Goal: Information Seeking & Learning: Understand process/instructions

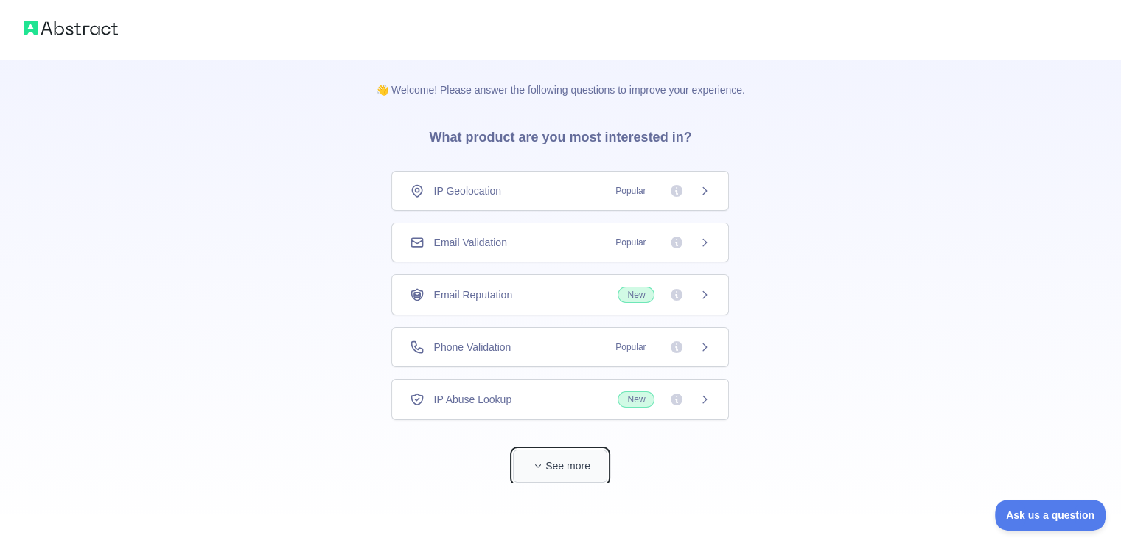
click at [571, 462] on button "See more" at bounding box center [560, 465] width 94 height 33
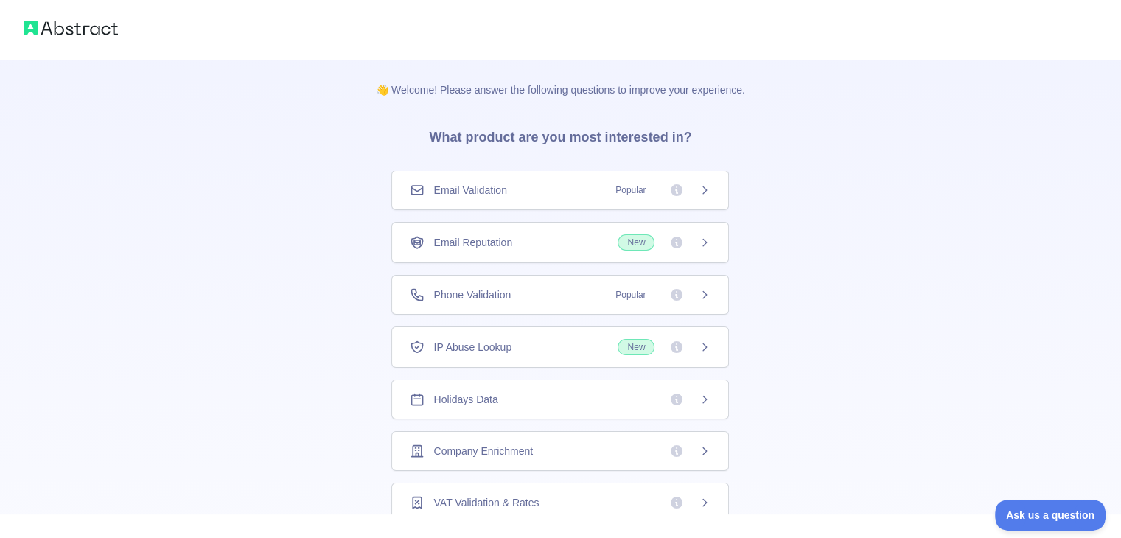
click at [471, 407] on div "Holidays Data" at bounding box center [559, 399] width 337 height 40
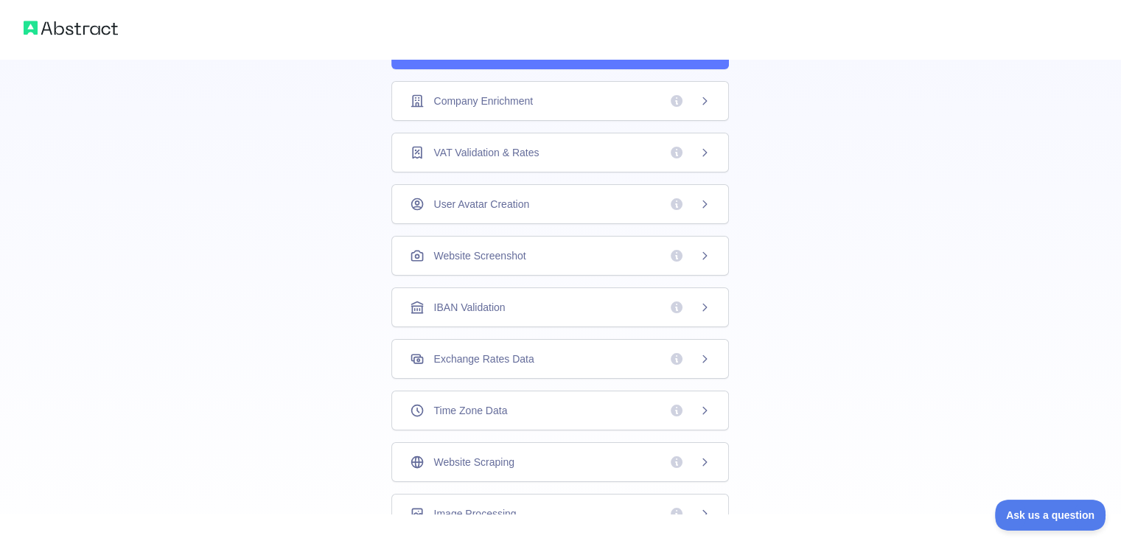
scroll to position [399, 0]
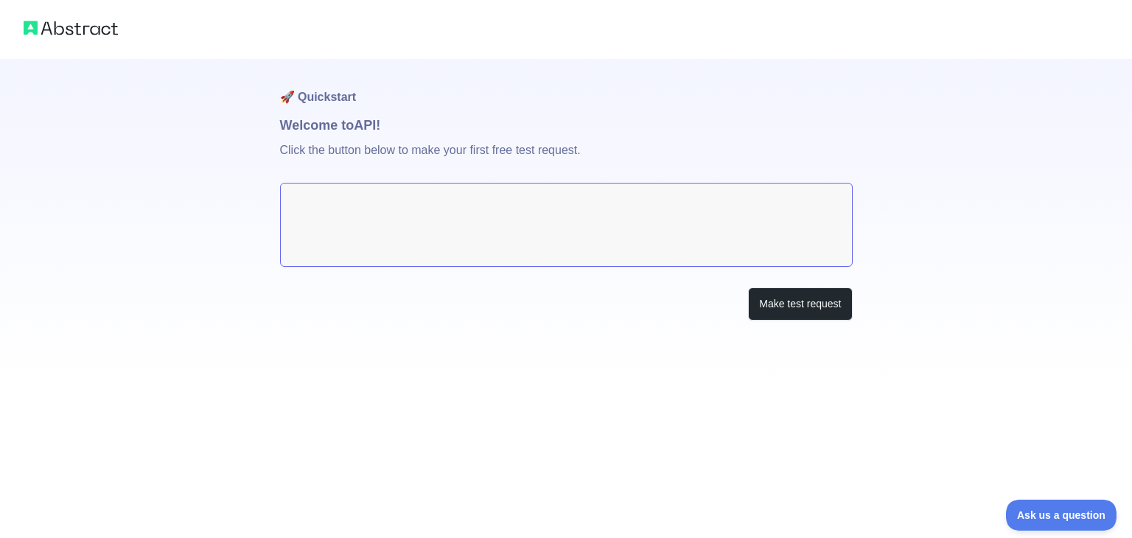
click at [330, 217] on textarea at bounding box center [566, 225] width 573 height 84
click at [789, 301] on button "Make test request" at bounding box center [800, 303] width 104 height 33
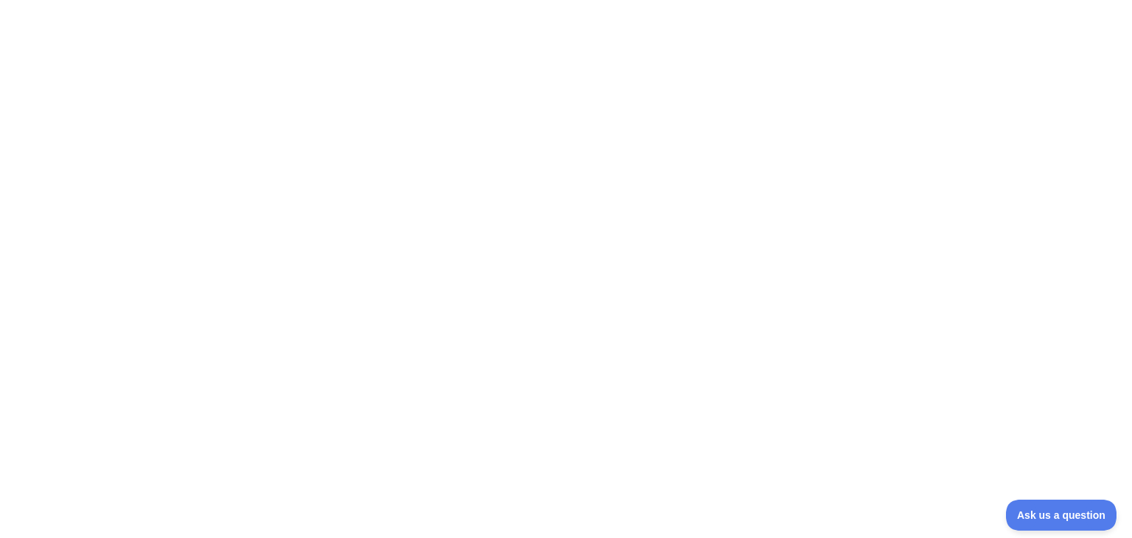
click at [801, 49] on div at bounding box center [566, 269] width 1132 height 538
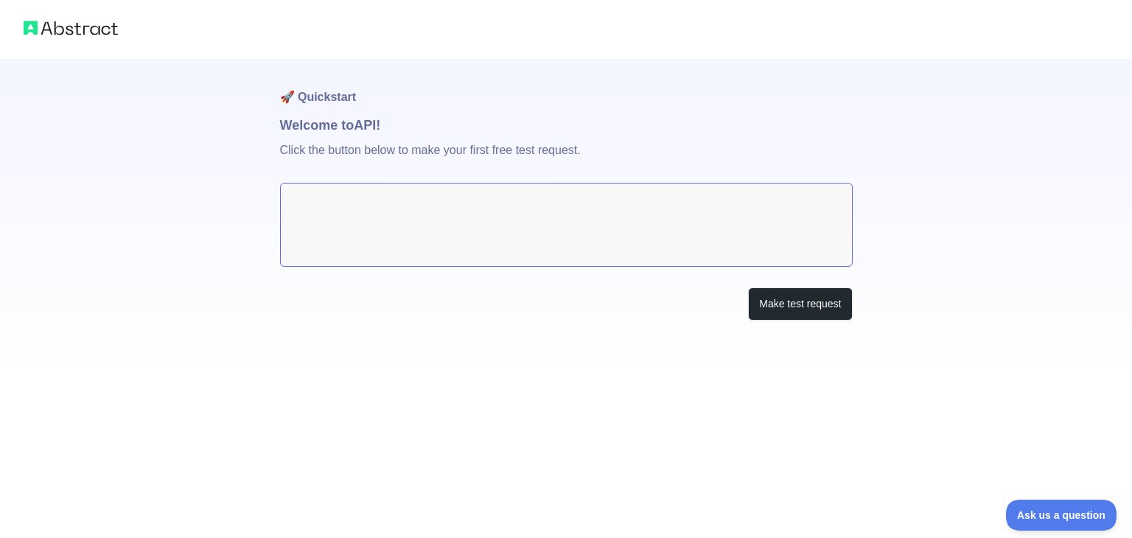
click at [631, 242] on textarea at bounding box center [566, 225] width 573 height 84
click at [808, 317] on button "Make test request" at bounding box center [800, 303] width 104 height 33
click at [94, 41] on div at bounding box center [566, 29] width 1132 height 59
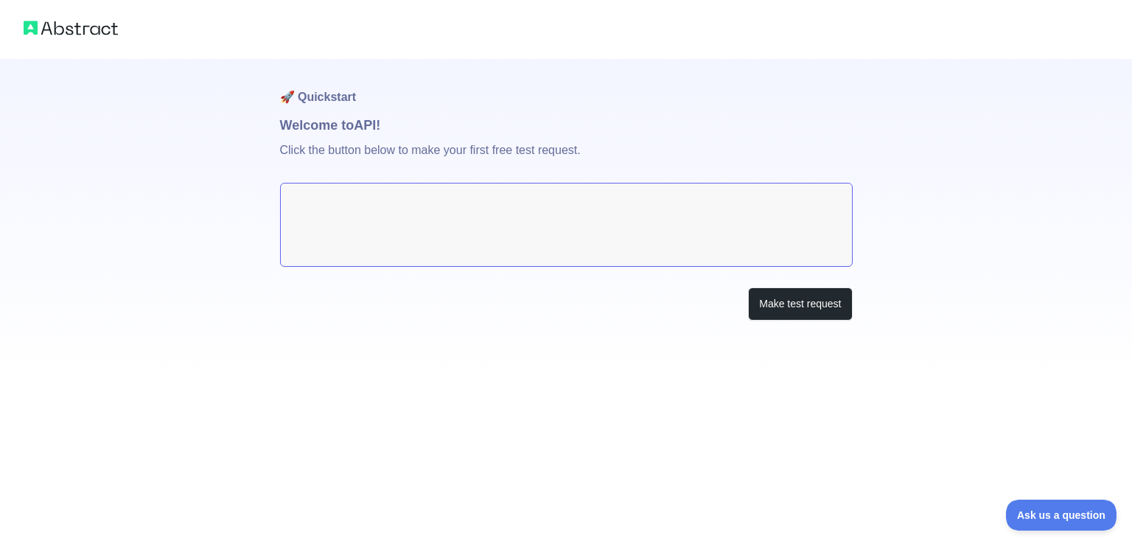
click at [80, 42] on div at bounding box center [566, 29] width 1132 height 59
click at [62, 33] on img at bounding box center [71, 28] width 94 height 21
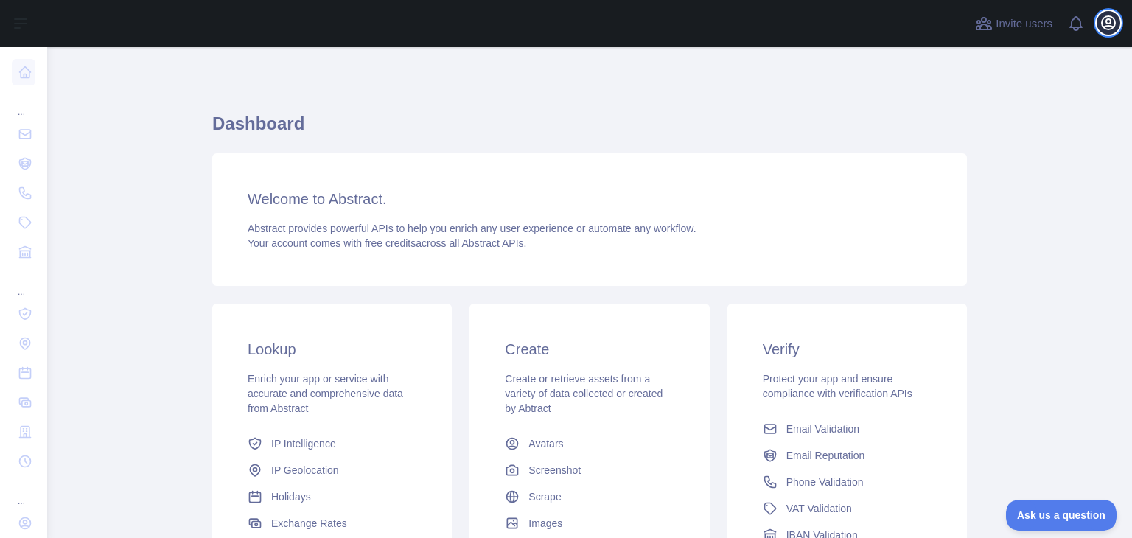
click at [1107, 26] on icon "button" at bounding box center [1108, 22] width 13 height 13
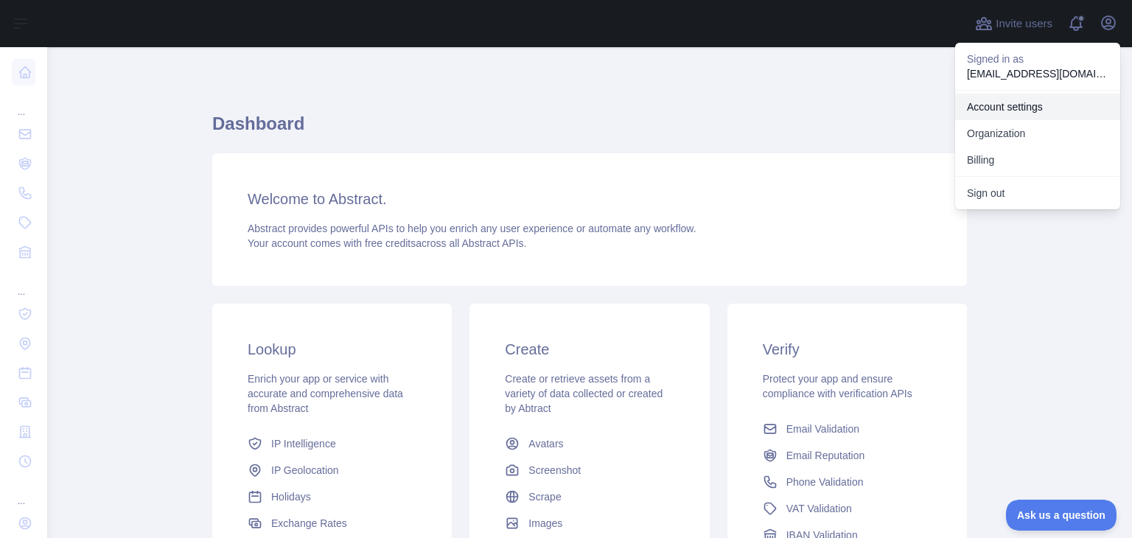
click at [1001, 105] on link "Account settings" at bounding box center [1037, 107] width 165 height 27
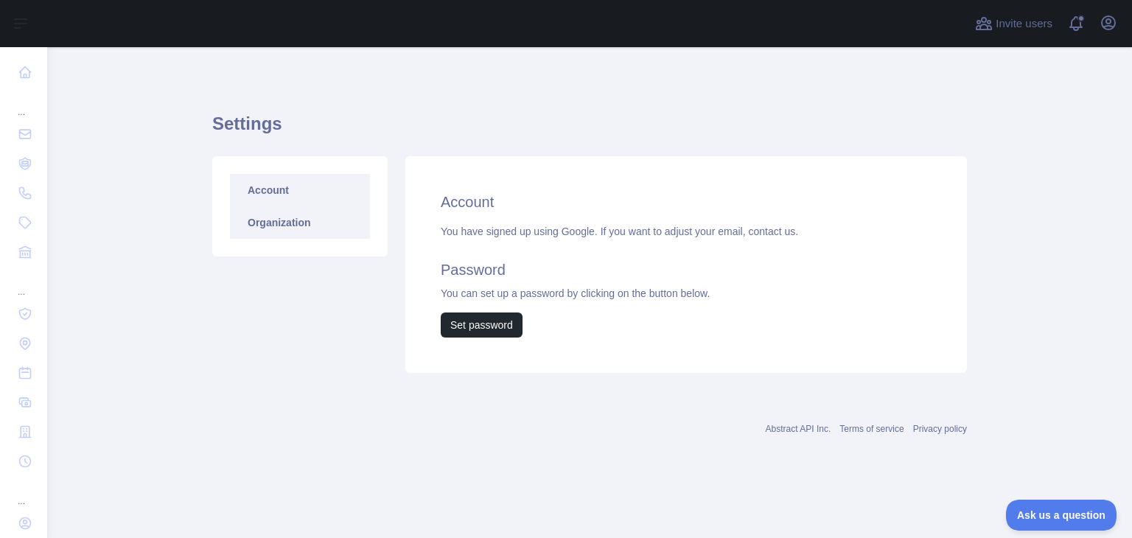
click at [292, 228] on link "Organization" at bounding box center [300, 222] width 140 height 32
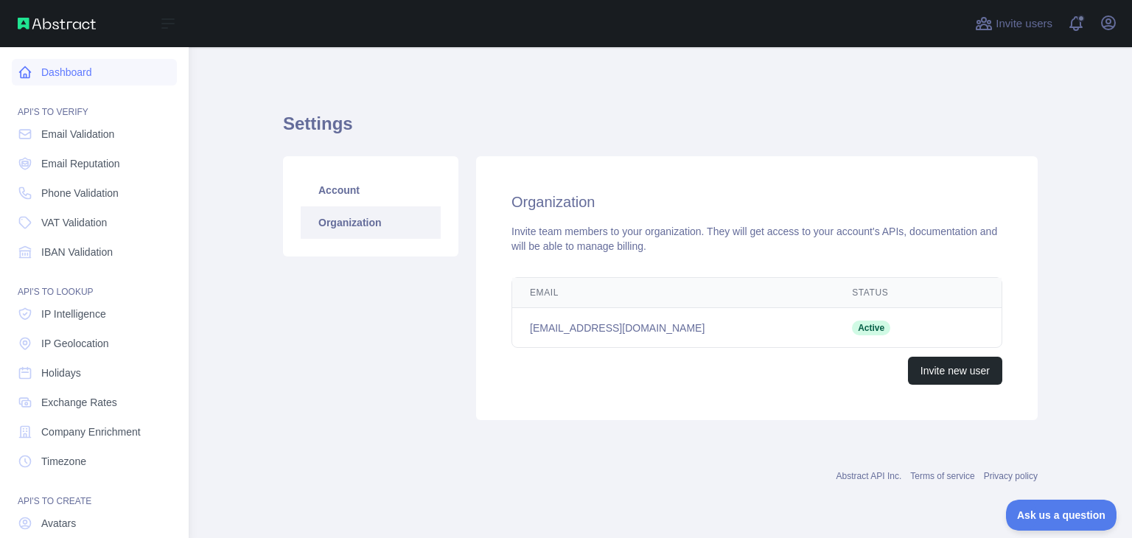
click at [40, 71] on link "Dashboard" at bounding box center [94, 72] width 165 height 27
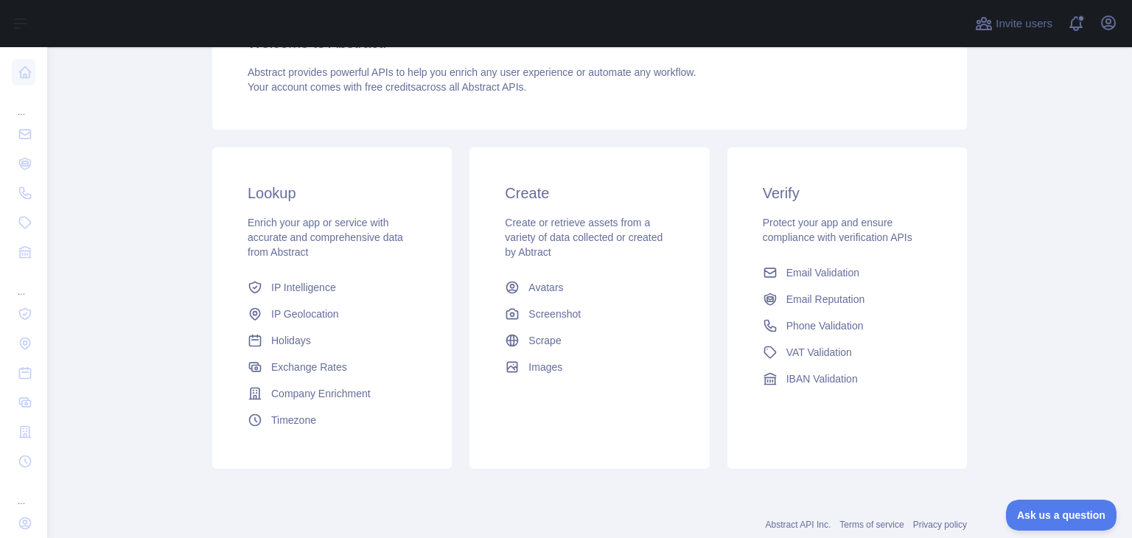
scroll to position [196, 0]
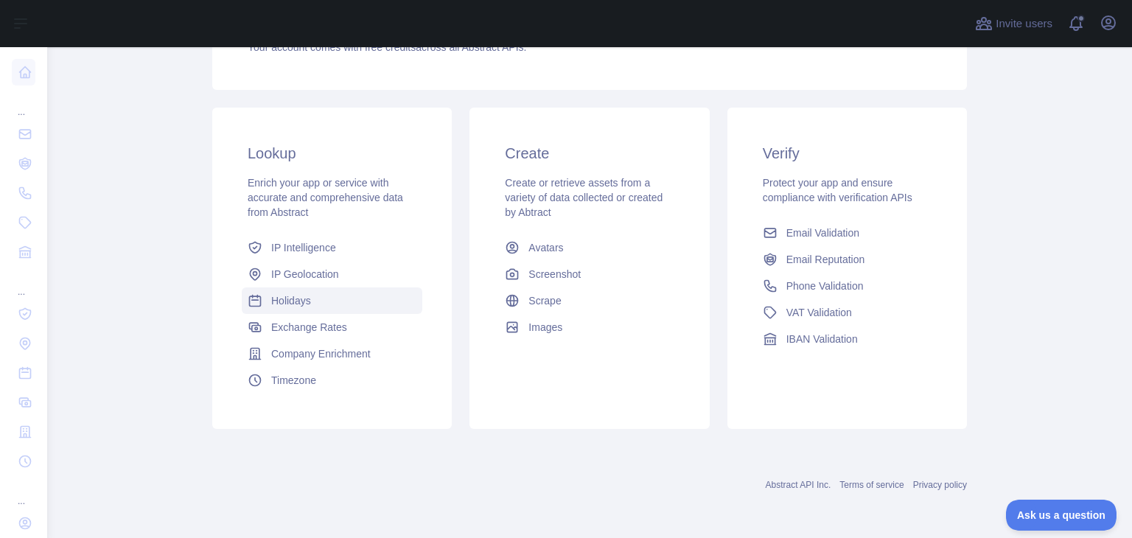
click at [284, 294] on span "Holidays" at bounding box center [291, 300] width 40 height 15
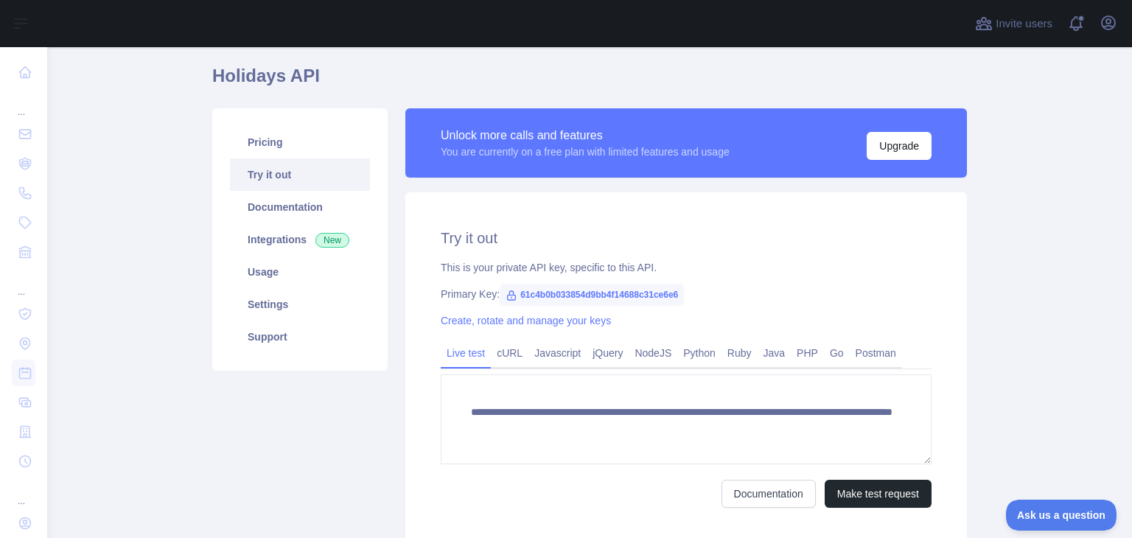
scroll to position [74, 0]
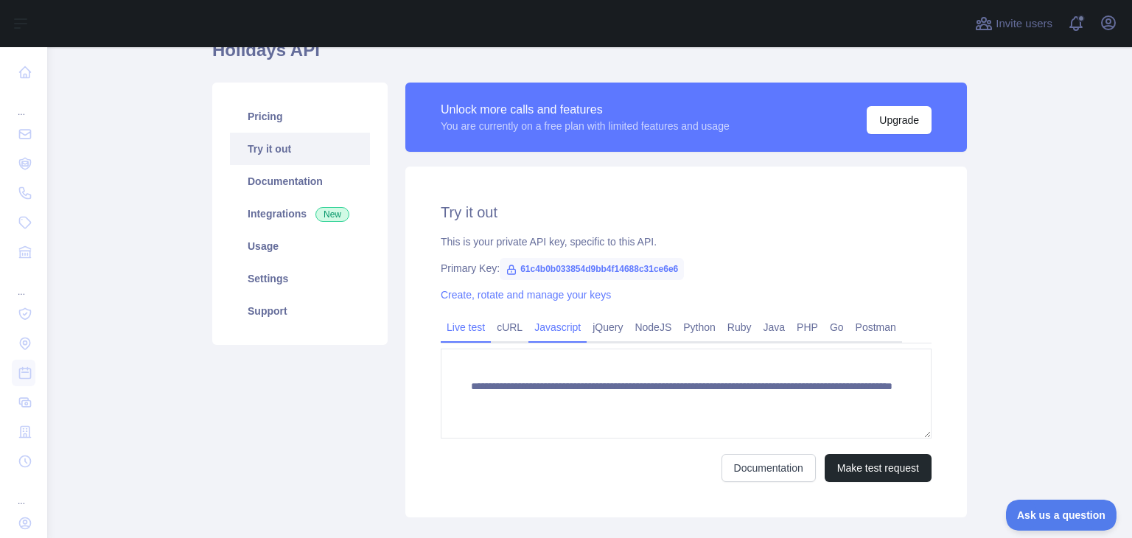
click at [551, 322] on link "Javascript" at bounding box center [557, 327] width 58 height 24
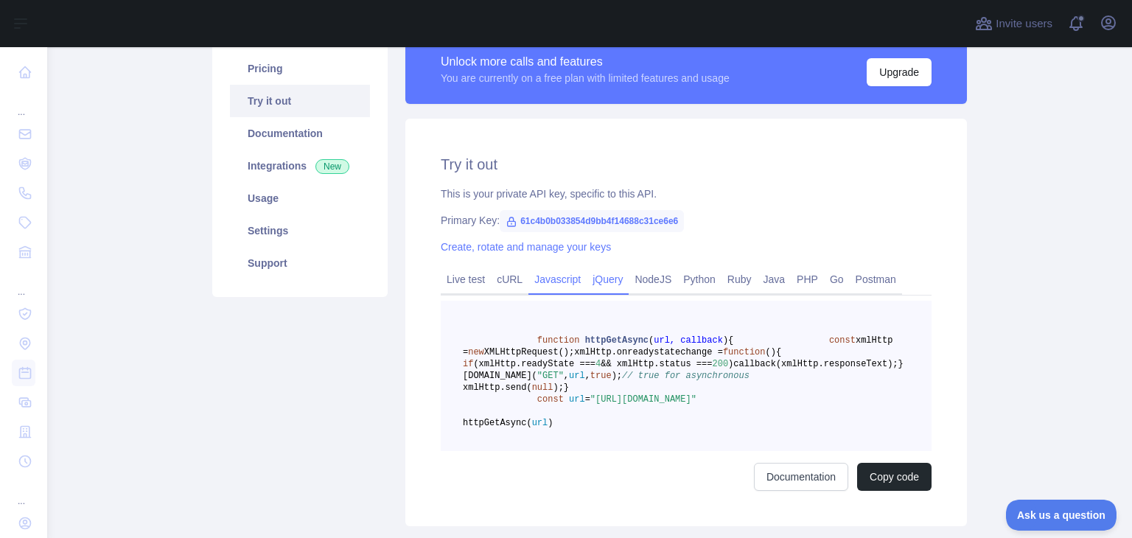
scroll to position [147, 0]
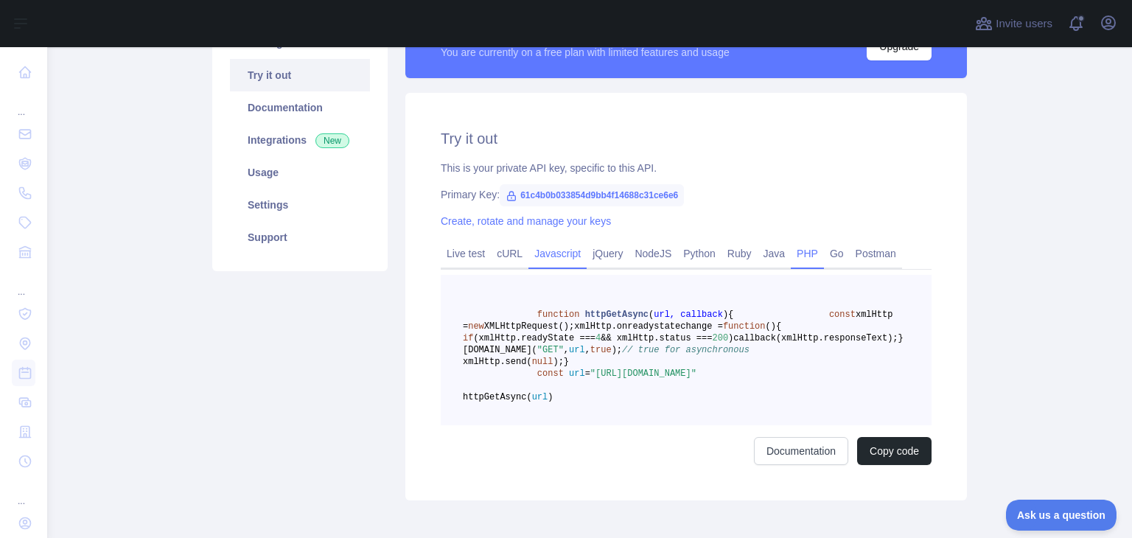
click at [791, 253] on link "PHP" at bounding box center [807, 254] width 33 height 24
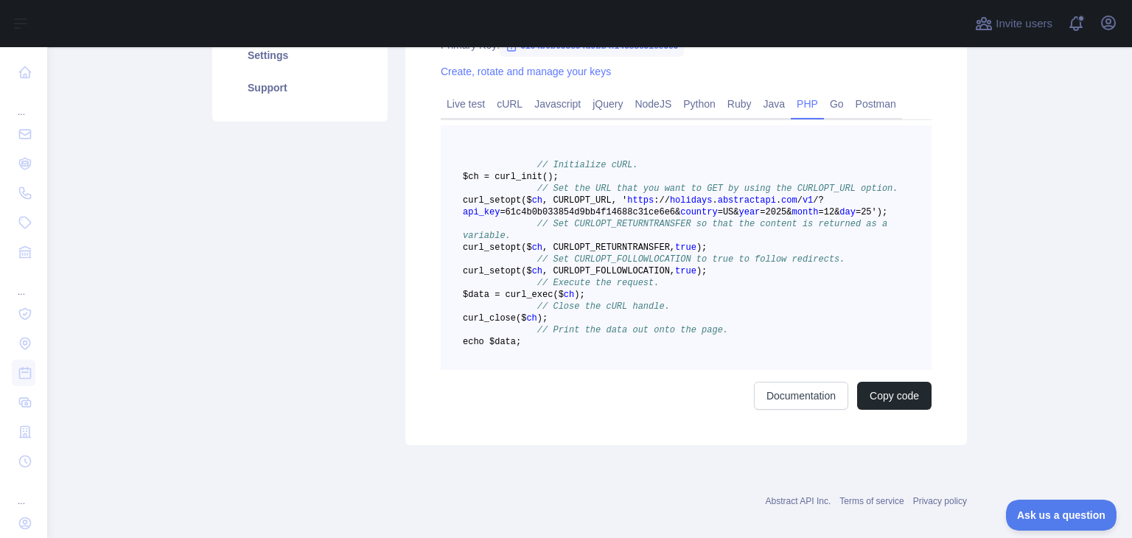
scroll to position [384, 0]
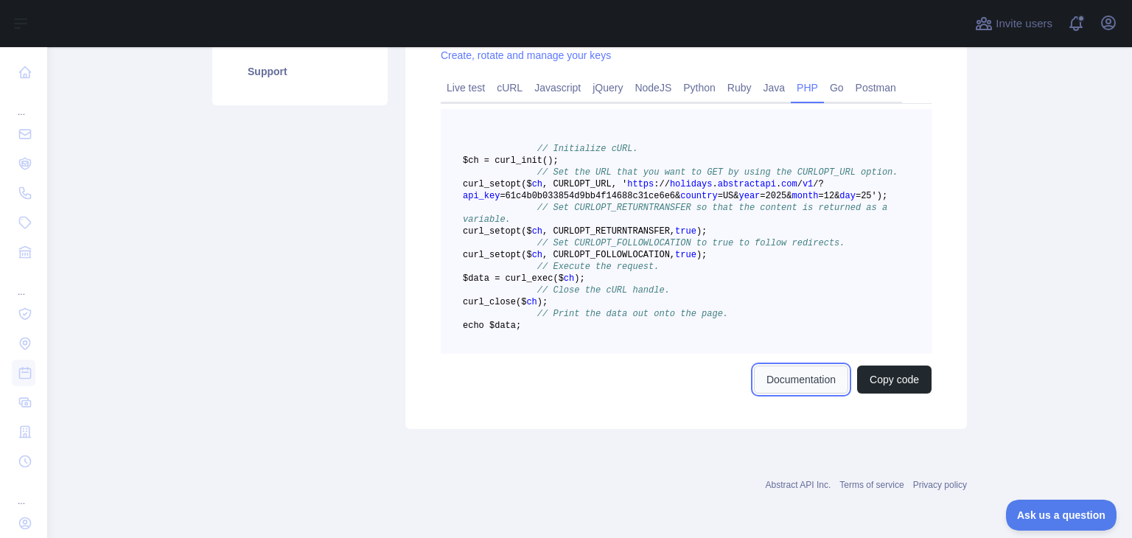
click at [761, 384] on link "Documentation" at bounding box center [801, 379] width 94 height 28
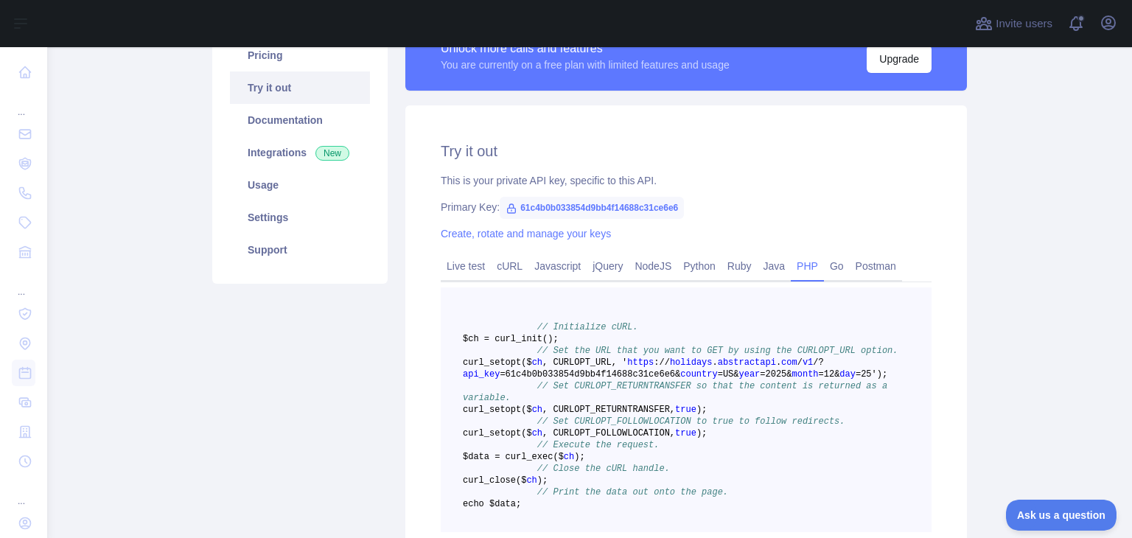
scroll to position [0, 0]
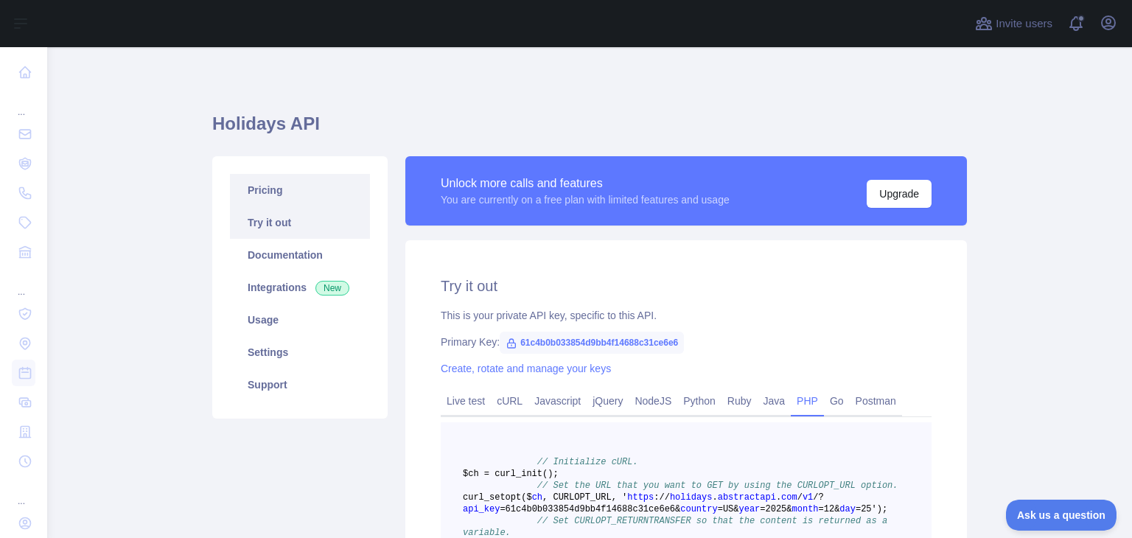
click at [343, 205] on link "Pricing" at bounding box center [300, 190] width 140 height 32
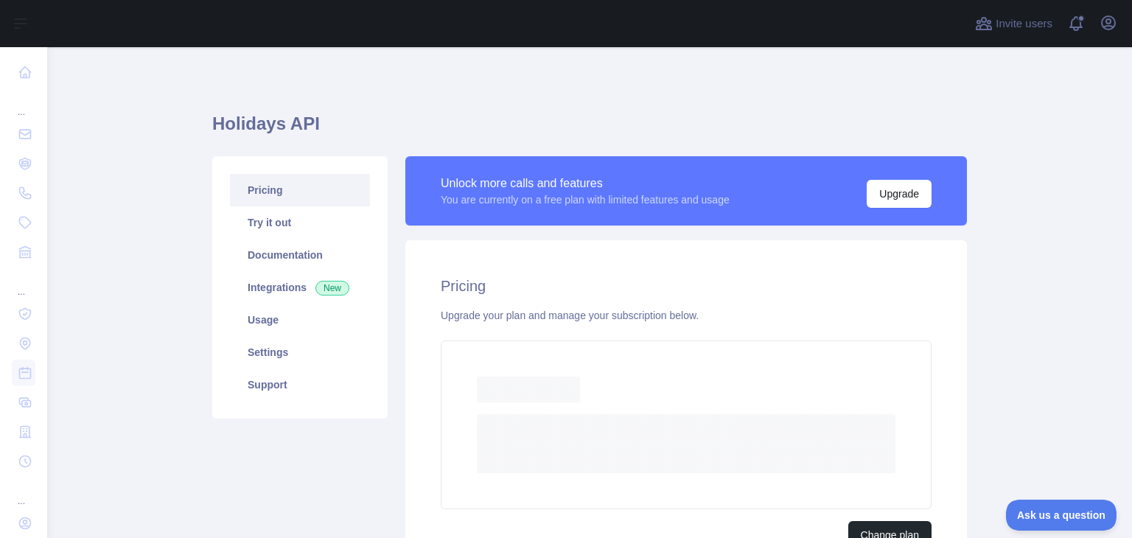
scroll to position [74, 0]
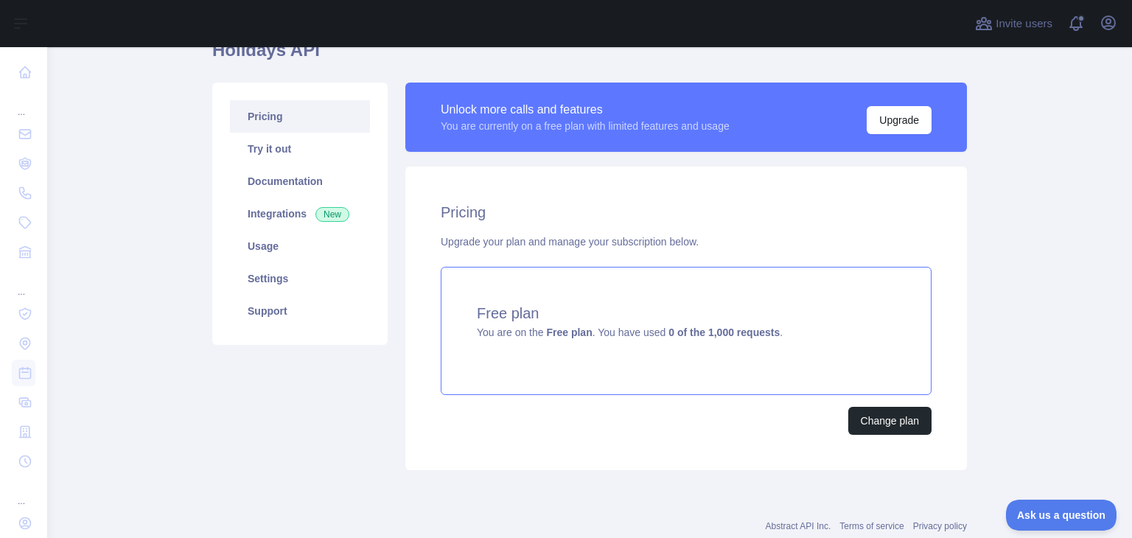
click at [785, 328] on div "Free plan You are on the Free plan . You have used 0 of the 1,000 requests ." at bounding box center [686, 331] width 491 height 128
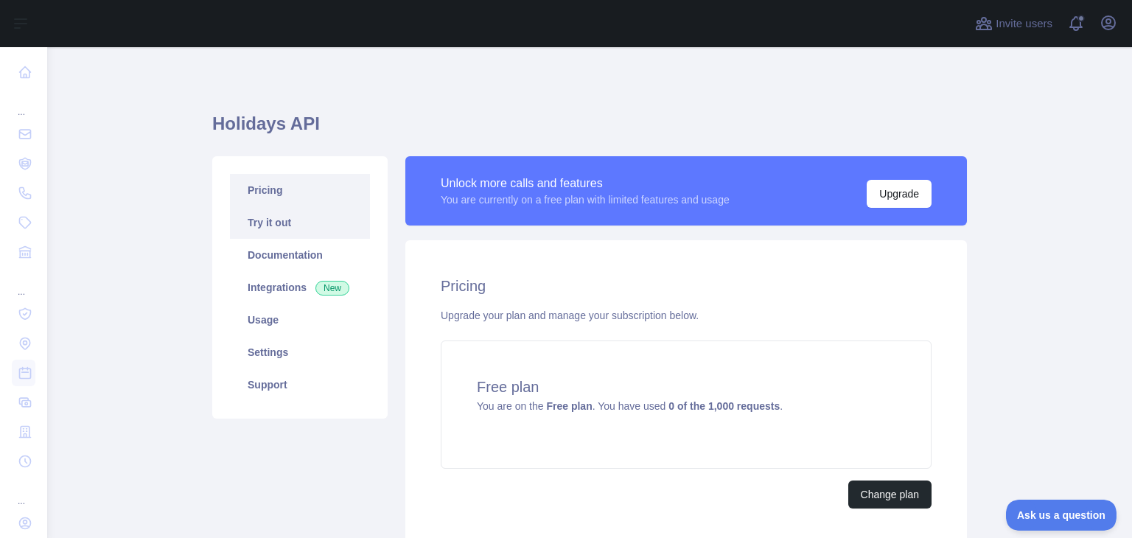
click at [268, 236] on link "Try it out" at bounding box center [300, 222] width 140 height 32
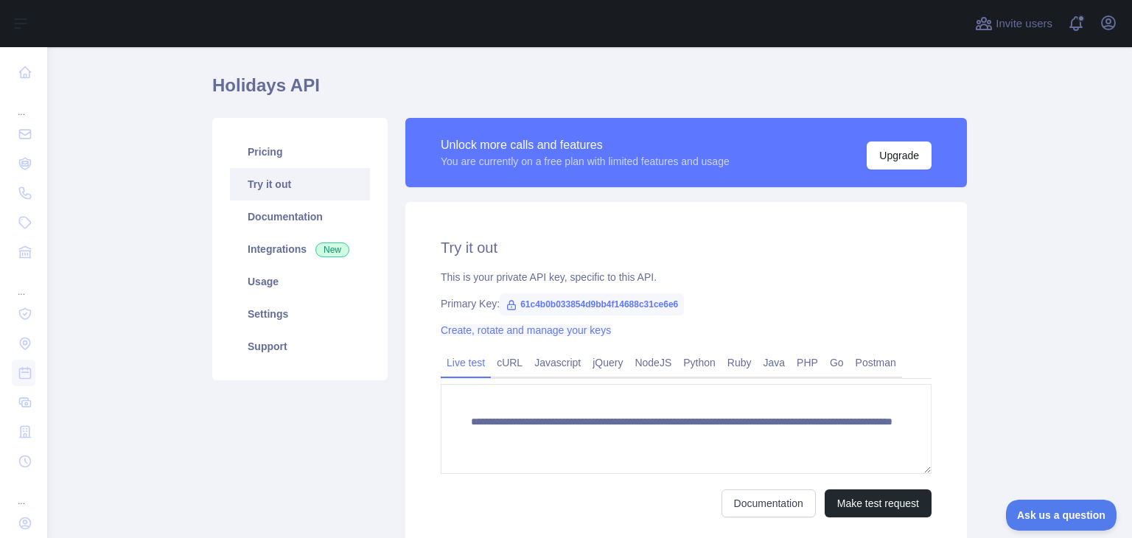
scroll to position [74, 0]
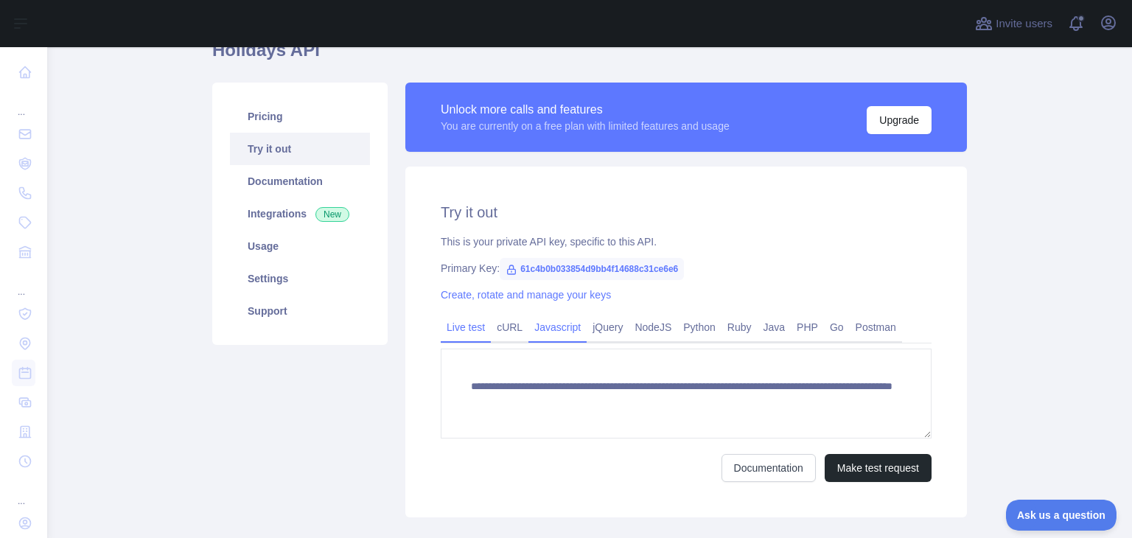
click at [570, 322] on link "Javascript" at bounding box center [557, 327] width 58 height 24
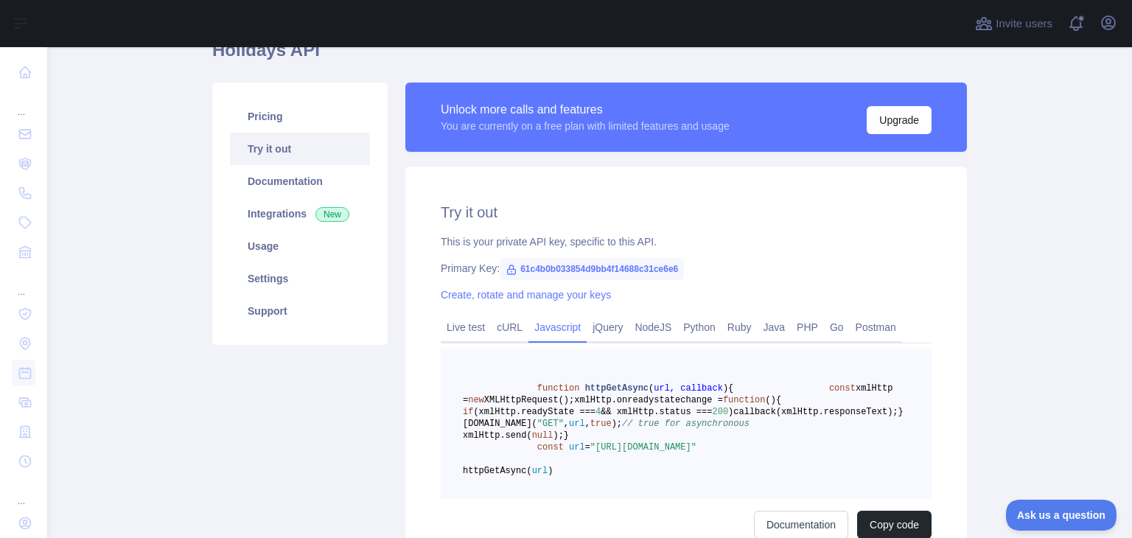
click at [597, 366] on pre "function httpGetAsync ( url, callback ) { const xmlHttp = new XMLHttpRequest();…" at bounding box center [686, 424] width 491 height 150
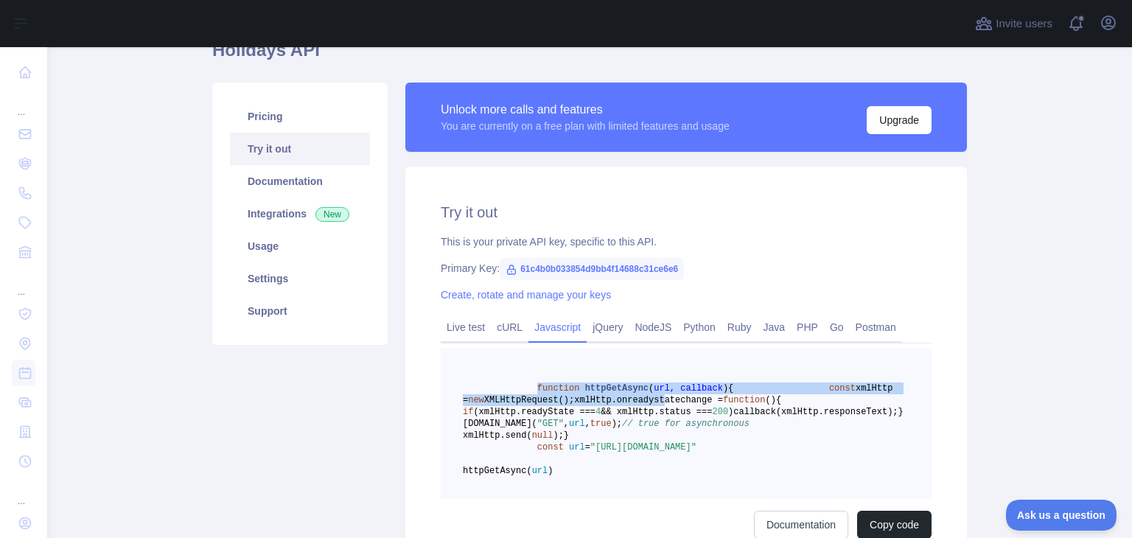
drag, startPoint x: 525, startPoint y: 387, endPoint x: 542, endPoint y: 418, distance: 34.9
click at [542, 418] on pre "function httpGetAsync ( url, callback ) { const xmlHttp = new XMLHttpRequest();…" at bounding box center [686, 424] width 491 height 150
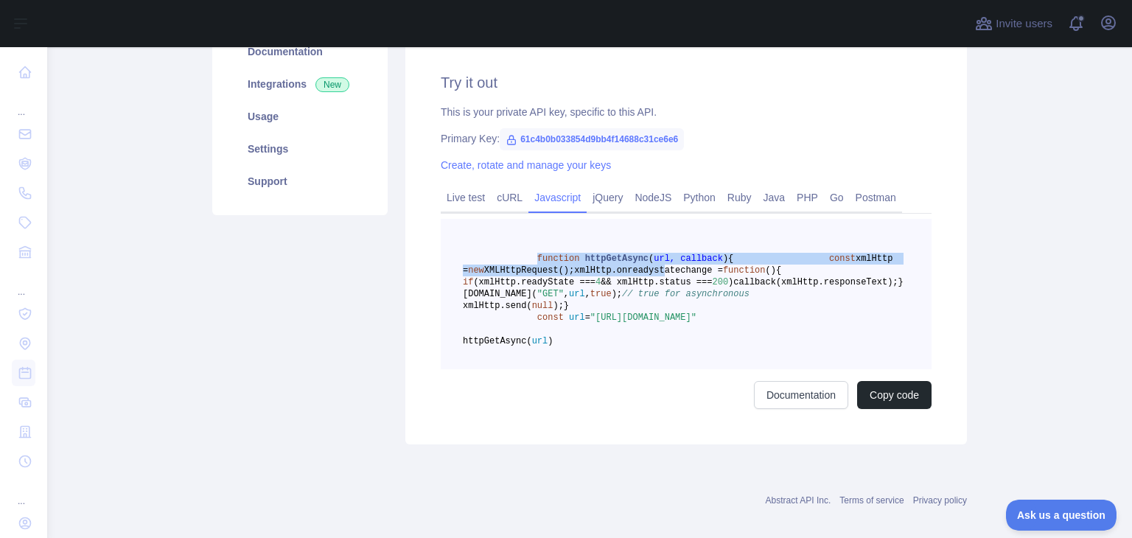
scroll to position [221, 0]
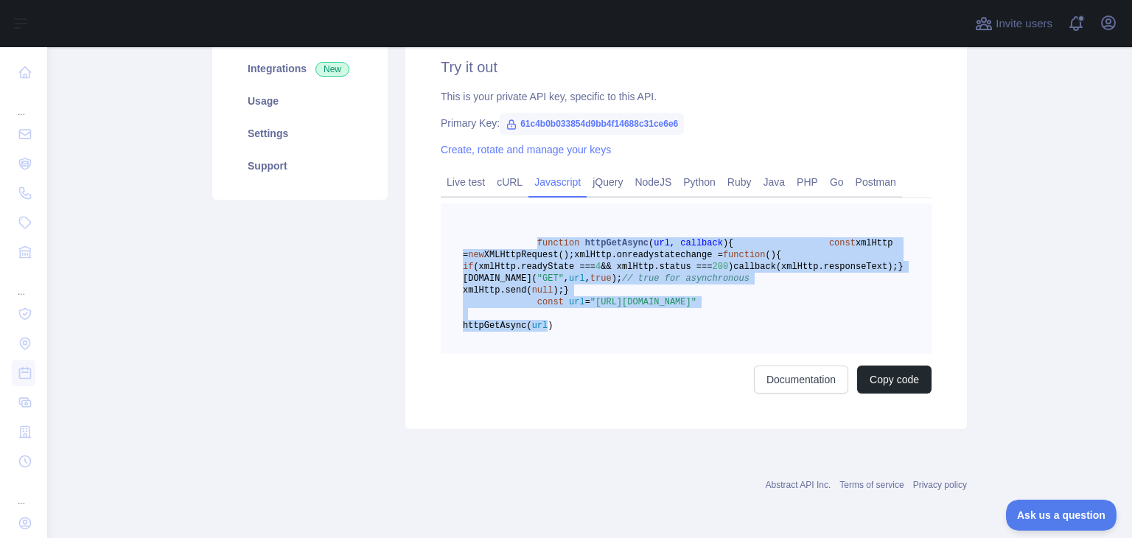
drag, startPoint x: 605, startPoint y: 393, endPoint x: 526, endPoint y: 242, distance: 171.0
click at [526, 242] on code "function httpGetAsync ( url, callback ) { const xmlHttp = new XMLHttpRequest();…" at bounding box center [683, 284] width 441 height 93
copy code "function httpGetAsync ( url, callback ) { const xmlHttp = new XMLHttpRequest();…"
click at [728, 244] on span "{" at bounding box center [730, 243] width 5 height 10
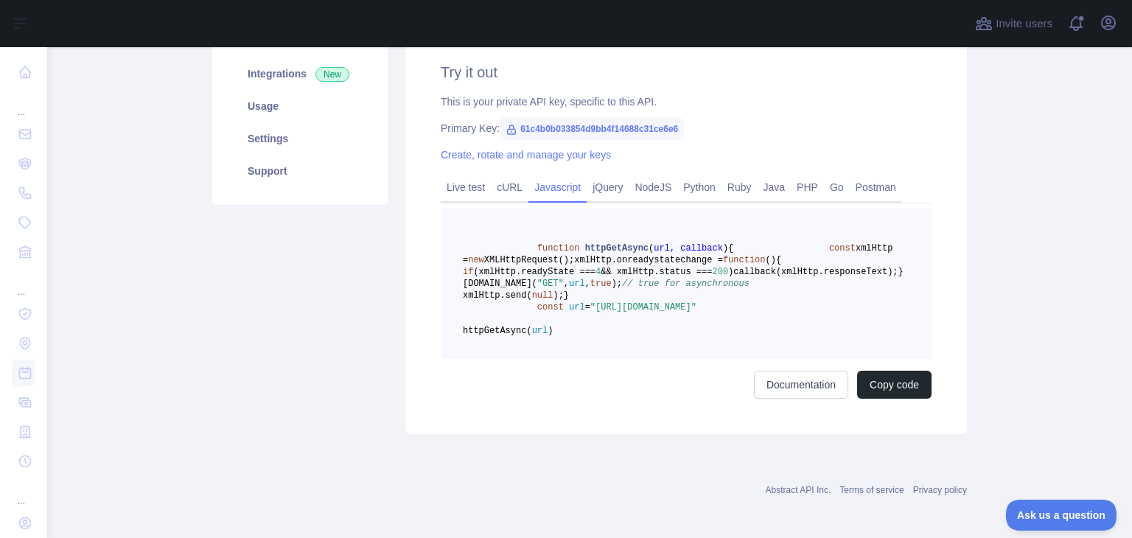
scroll to position [212, 0]
drag, startPoint x: 584, startPoint y: 367, endPoint x: 805, endPoint y: 369, distance: 220.3
click at [805, 360] on pre "function httpGetAsync ( url, callback ) { const xmlHttp = new XMLHttpRequest();…" at bounding box center [686, 285] width 491 height 150
drag, startPoint x: 830, startPoint y: 377, endPoint x: 587, endPoint y: 363, distance: 244.2
click at [590, 314] on span ""https://holidays.abstractapi.com/v1/?api_key=61c4b0b033854d9bb4f14688c31ce6e6&…" at bounding box center [643, 309] width 106 height 10
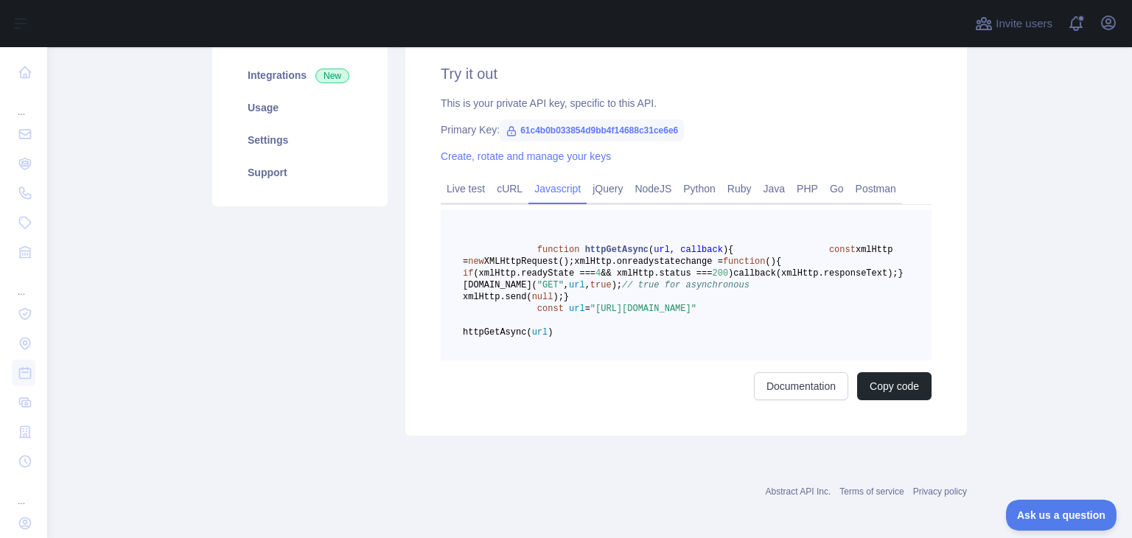
copy span "https://holidays.abstractapi.com/v1/?api_key=61c4b0b033854d9bb4f14688c31ce6e6&c…"
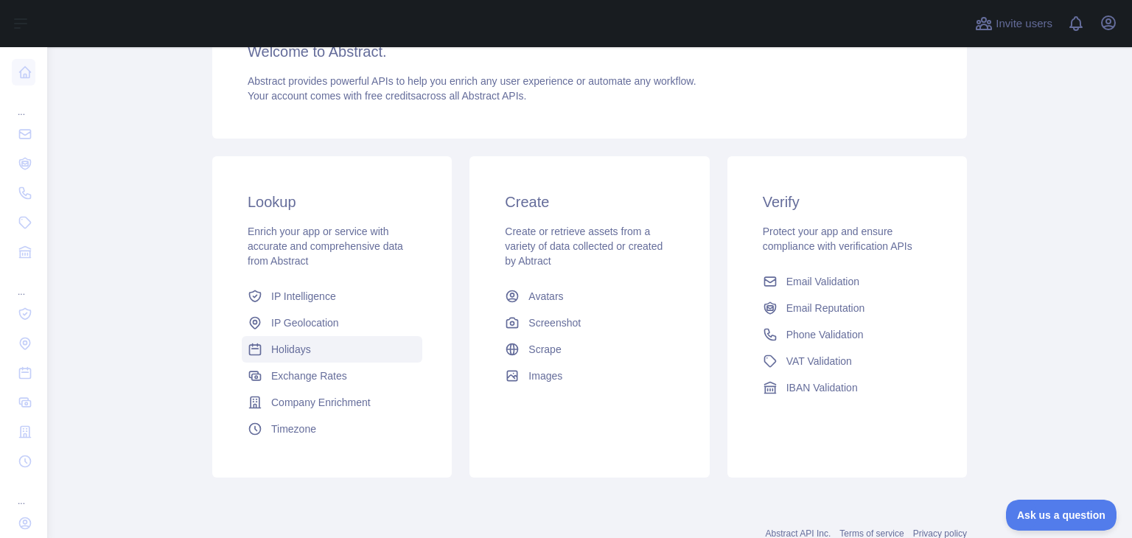
click at [327, 358] on link "Holidays" at bounding box center [332, 349] width 181 height 27
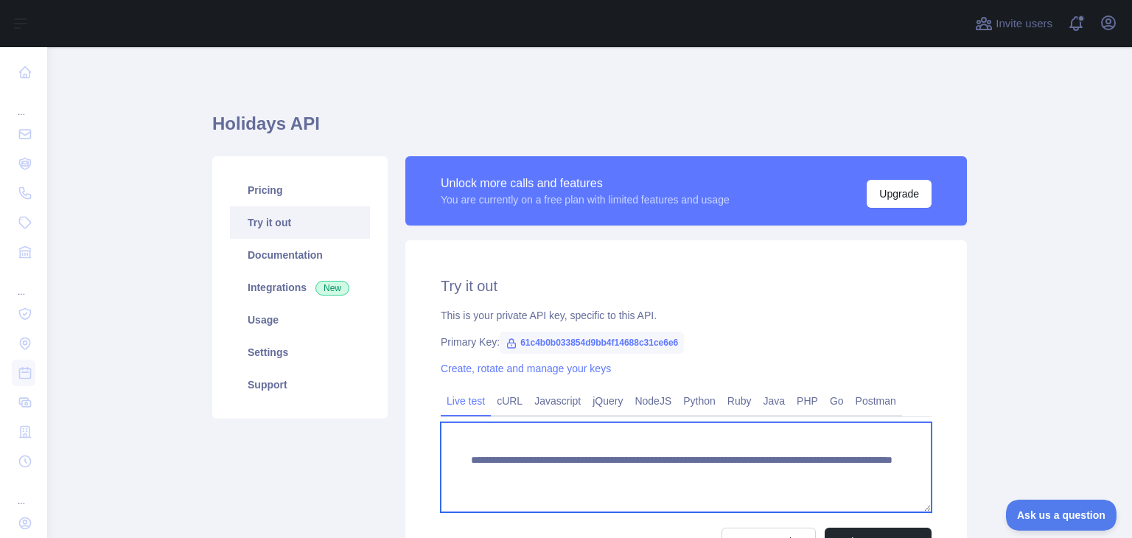
drag, startPoint x: 496, startPoint y: 493, endPoint x: 442, endPoint y: 463, distance: 61.7
click at [442, 463] on textarea "**********" at bounding box center [686, 467] width 491 height 90
click at [683, 508] on textarea "**********" at bounding box center [686, 467] width 491 height 90
click at [763, 476] on textarea "**********" at bounding box center [686, 467] width 491 height 90
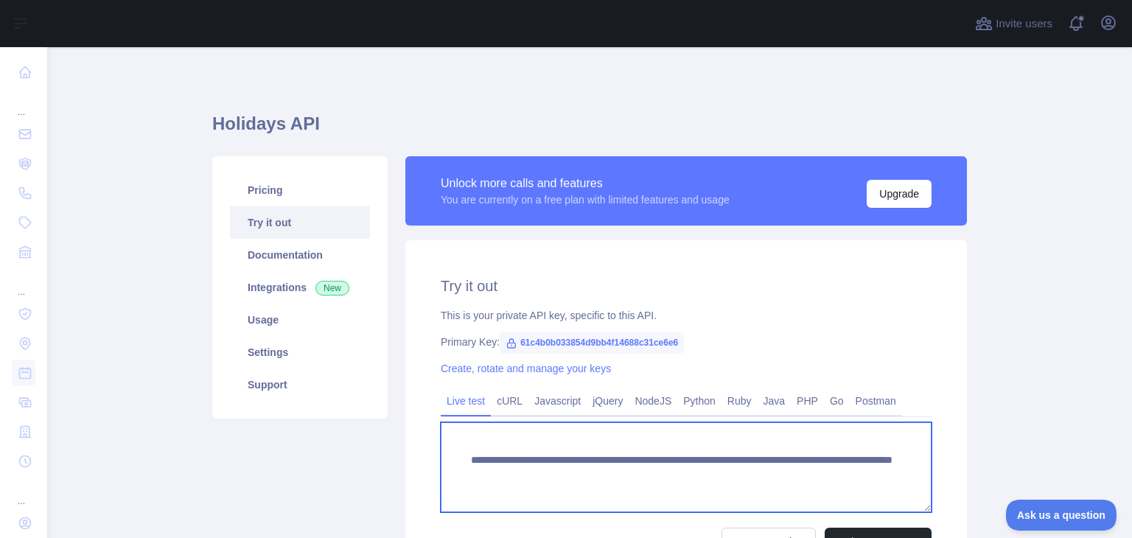
click at [777, 474] on textarea "**********" at bounding box center [686, 467] width 491 height 90
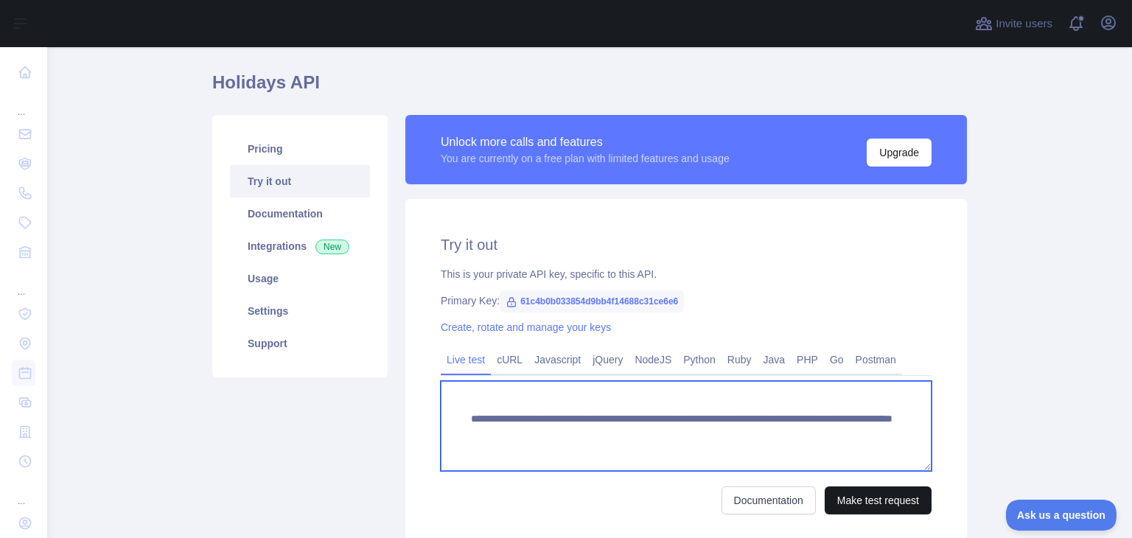
scroll to position [74, 0]
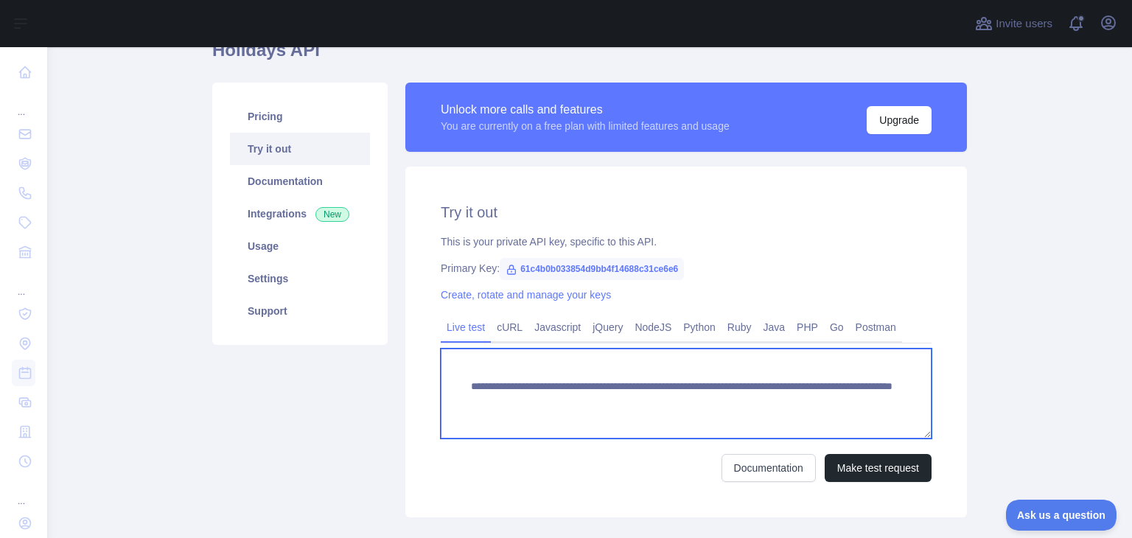
click at [877, 393] on textarea "**********" at bounding box center [686, 394] width 491 height 90
click at [589, 397] on textarea "**********" at bounding box center [686, 394] width 491 height 90
click at [884, 390] on textarea "**********" at bounding box center [686, 394] width 491 height 90
click at [637, 410] on textarea "**********" at bounding box center [686, 394] width 491 height 90
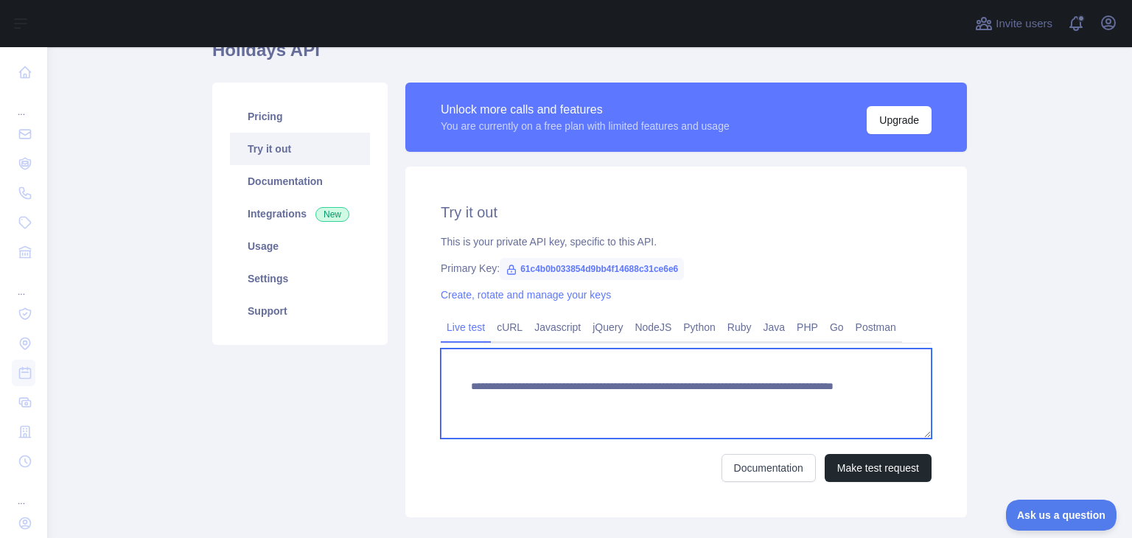
click at [743, 402] on textarea "**********" at bounding box center [686, 394] width 491 height 90
type textarea "**********"
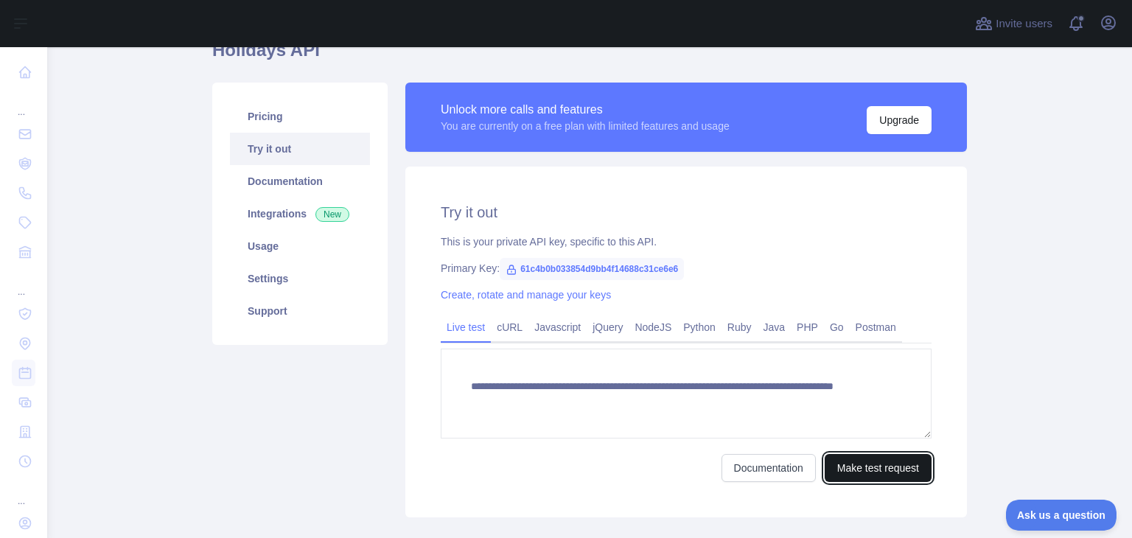
click at [857, 472] on button "Make test request" at bounding box center [878, 468] width 107 height 28
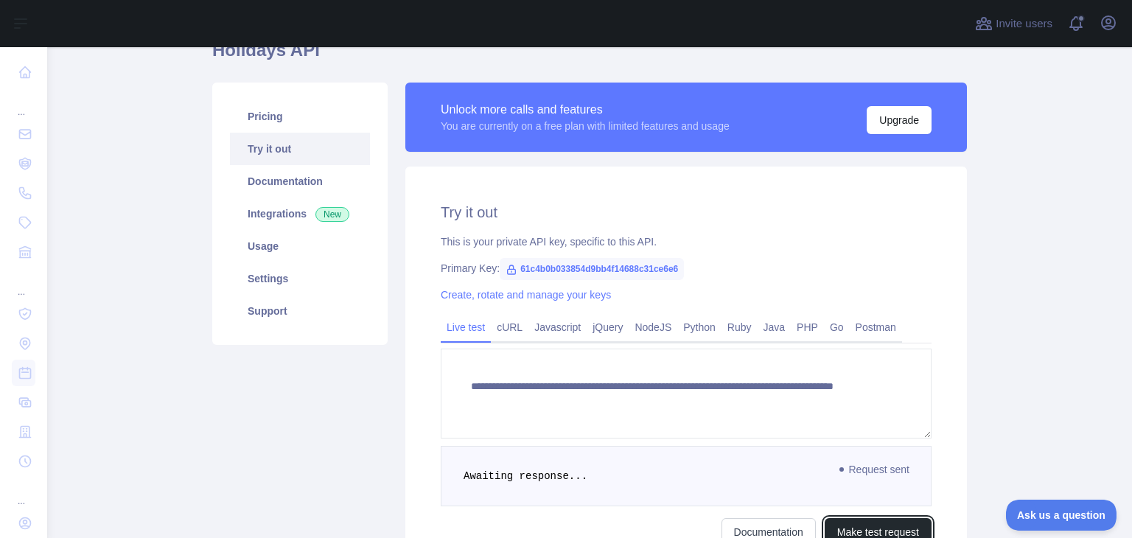
scroll to position [147, 0]
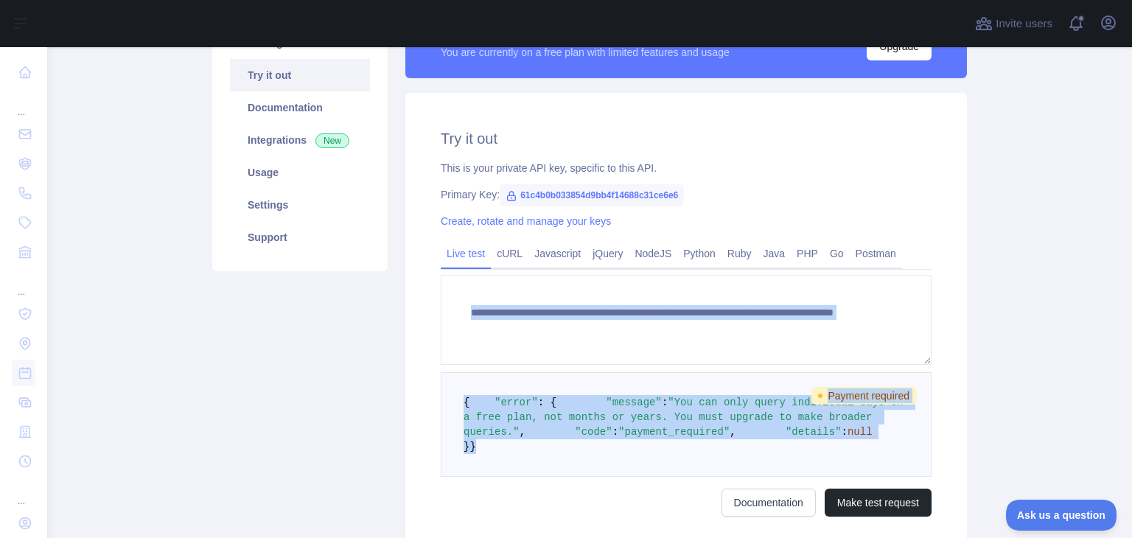
drag, startPoint x: 466, startPoint y: 507, endPoint x: 430, endPoint y: 344, distance: 167.0
click at [430, 344] on div "**********" at bounding box center [685, 322] width 561 height 459
click at [452, 393] on pre "{ "error" : { "message" : "You can only query individual days on a free plan, n…" at bounding box center [686, 424] width 491 height 105
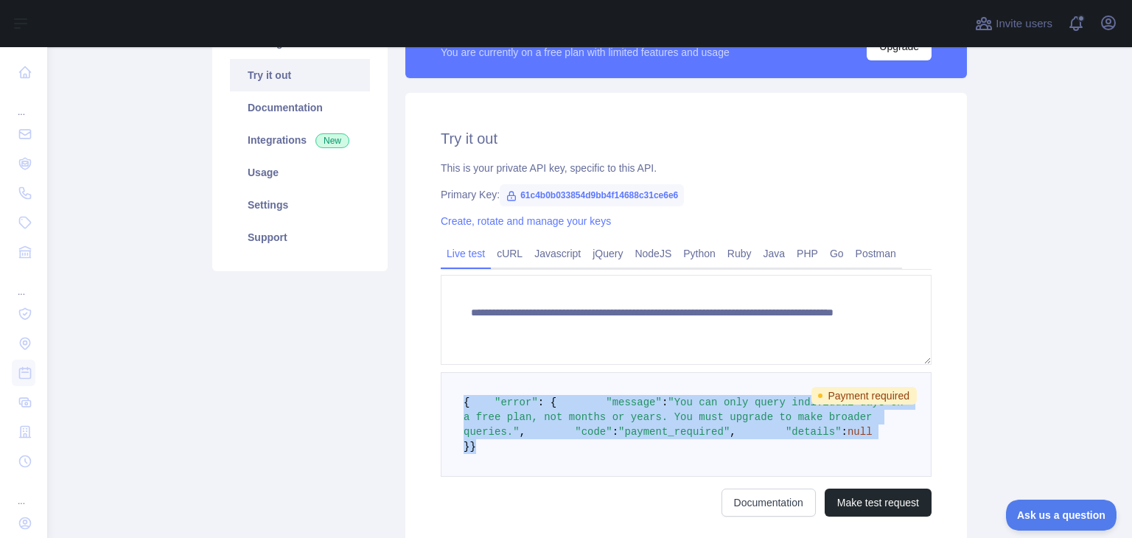
drag, startPoint x: 458, startPoint y: 399, endPoint x: 525, endPoint y: 499, distance: 120.6
click at [525, 477] on pre "{ "error" : { "message" : "You can only query individual days on a free plan, n…" at bounding box center [686, 424] width 491 height 105
copy code "{ "error" : { "message" : "You can only query individual days on a free plan, n…"
